Goal: Information Seeking & Learning: Find specific page/section

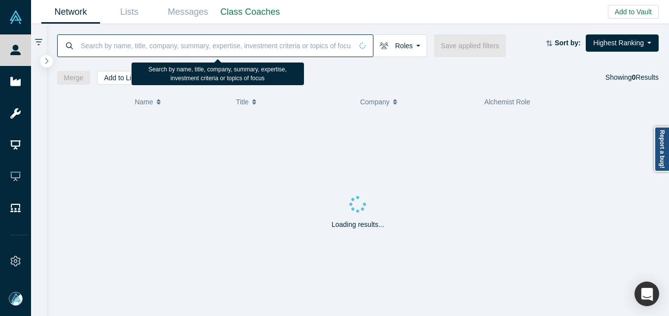
click at [95, 48] on input at bounding box center [216, 45] width 272 height 23
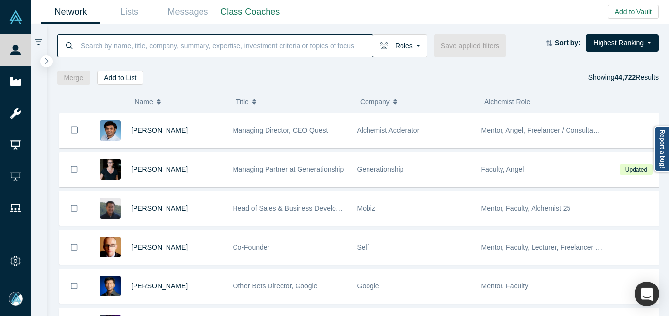
click at [129, 43] on input at bounding box center [226, 45] width 293 height 23
paste input "[PERSON_NAME]"
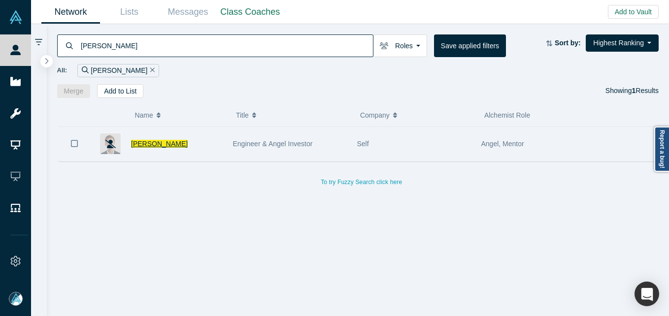
type input "John Loeber"
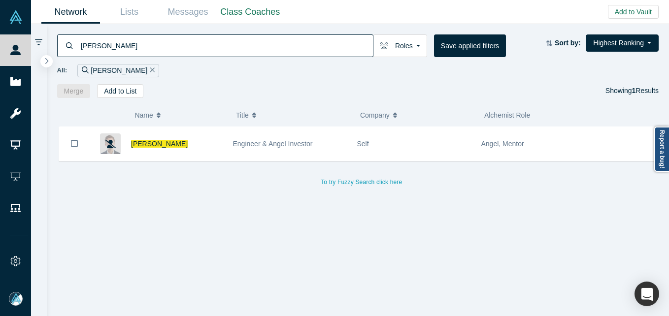
click at [151, 145] on span "John Loeber" at bounding box center [159, 144] width 57 height 8
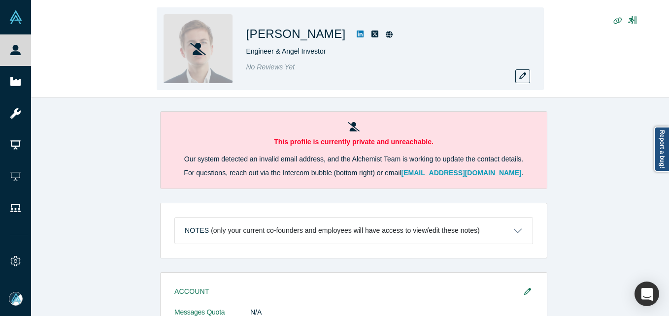
click at [513, 78] on div "John Loeber Engineer & Angel Investor No Reviews Yet" at bounding box center [384, 48] width 276 height 69
click at [524, 78] on icon "button" at bounding box center [522, 75] width 7 height 7
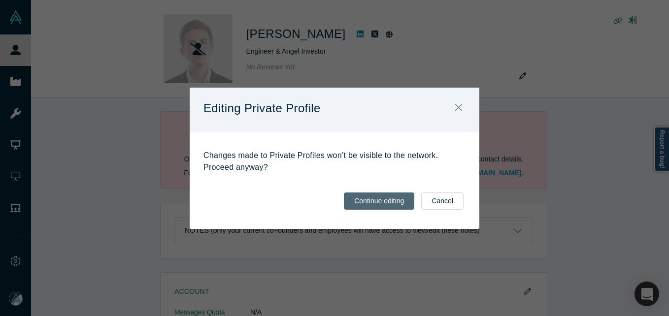
click at [386, 205] on button "Continue editing" at bounding box center [379, 201] width 70 height 17
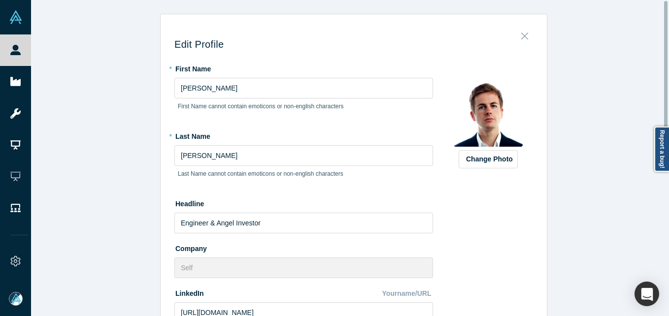
click at [525, 32] on button "Close" at bounding box center [524, 34] width 21 height 14
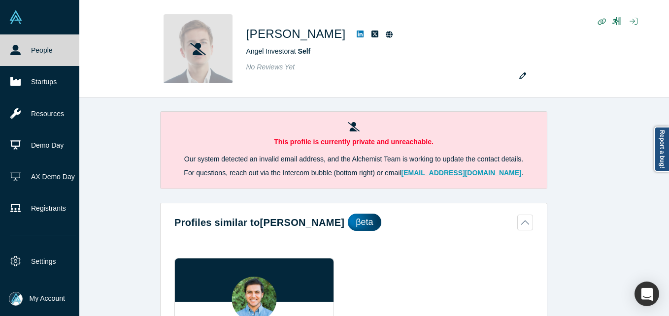
click at [34, 53] on link "People" at bounding box center [43, 50] width 87 height 32
